Goal: Find contact information: Find contact information

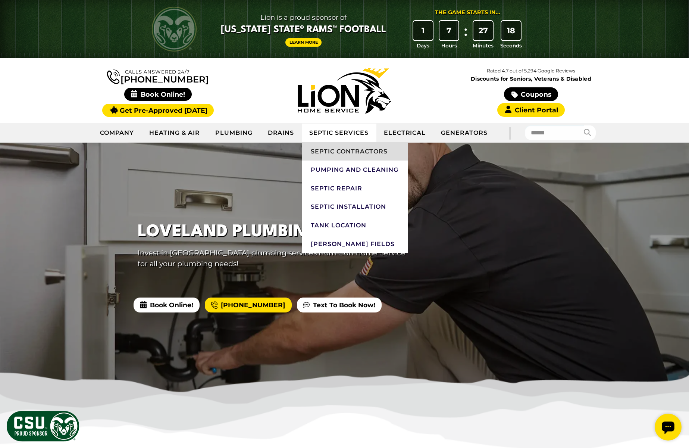
click at [336, 147] on link "Septic Contractors" at bounding box center [355, 151] width 106 height 19
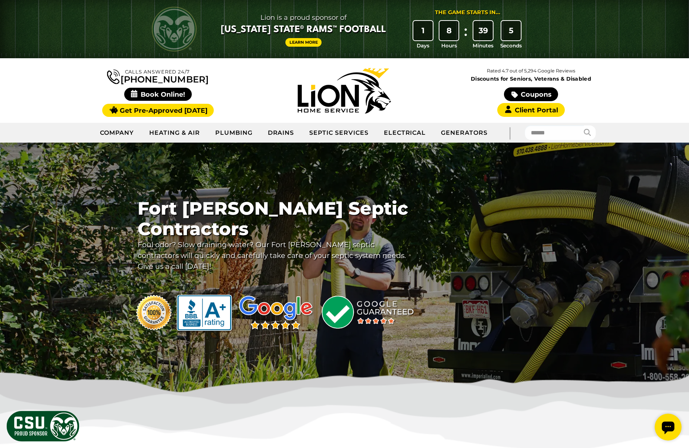
drag, startPoint x: 201, startPoint y: 79, endPoint x: 133, endPoint y: 80, distance: 68.3
click at [133, 80] on div "Calls Answered 24/7 (970) 345-3962" at bounding box center [158, 91] width 187 height 50
